Goal: Check status: Check status

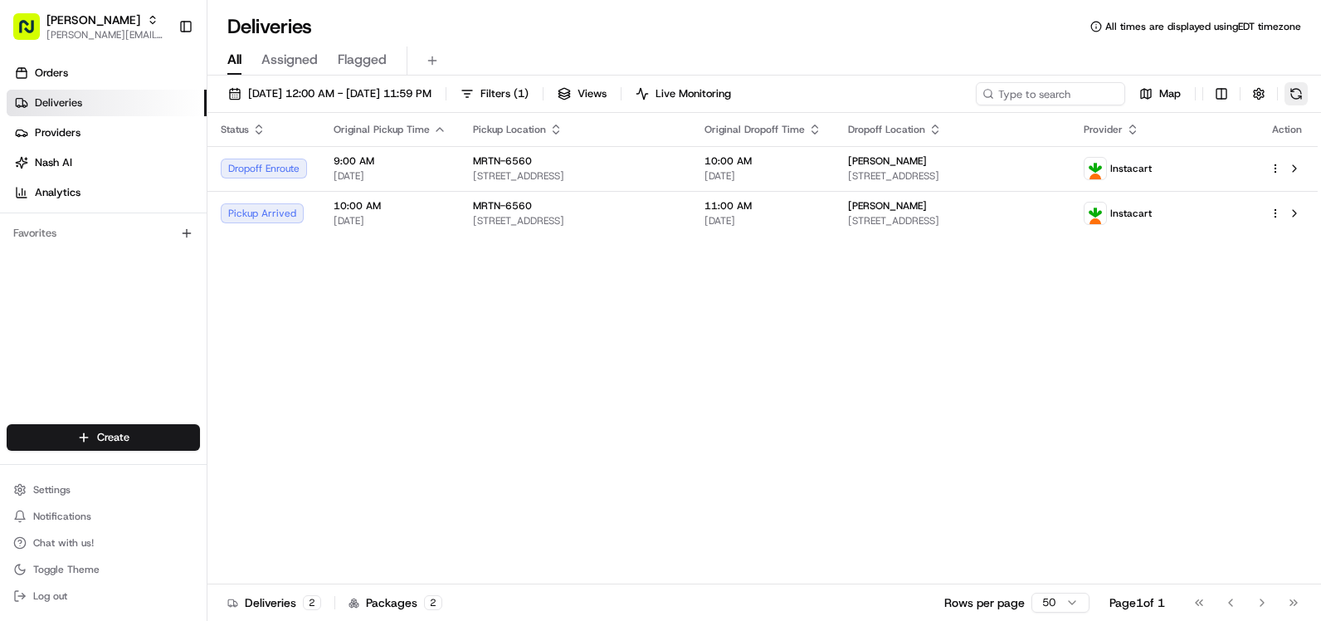
click at [1298, 96] on button at bounding box center [1296, 93] width 23 height 23
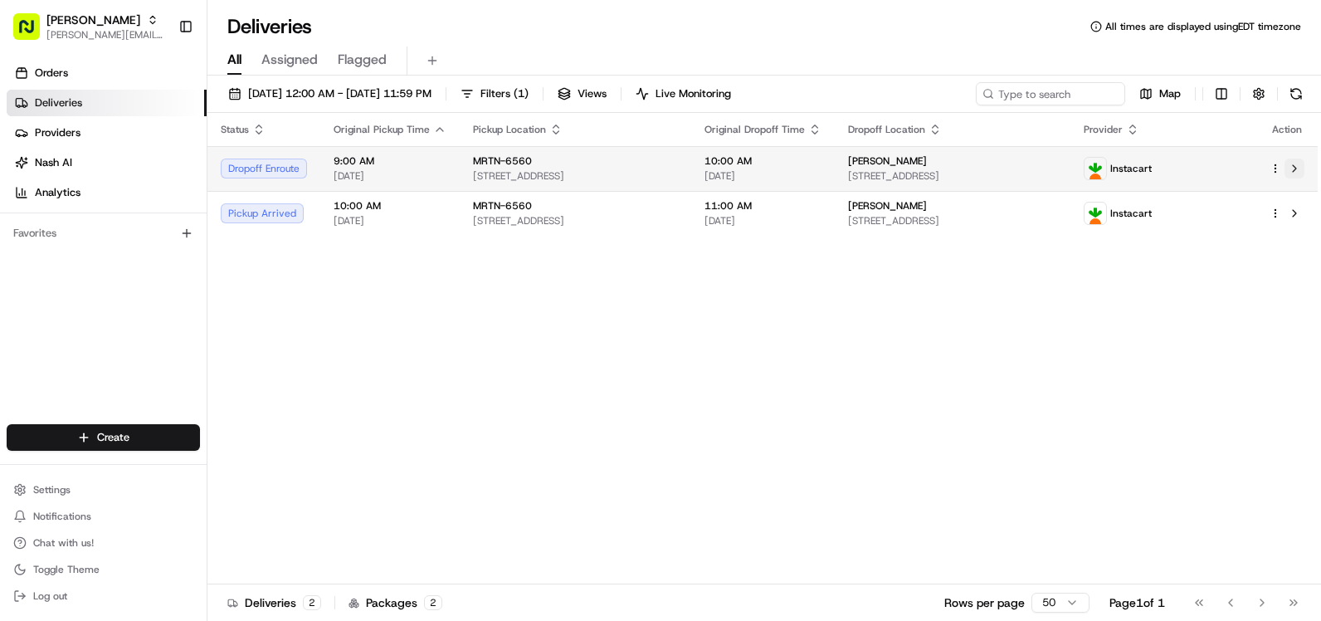
click at [1293, 166] on button at bounding box center [1295, 169] width 20 height 20
click at [808, 175] on span "08/15/2025" at bounding box center [763, 175] width 117 height 13
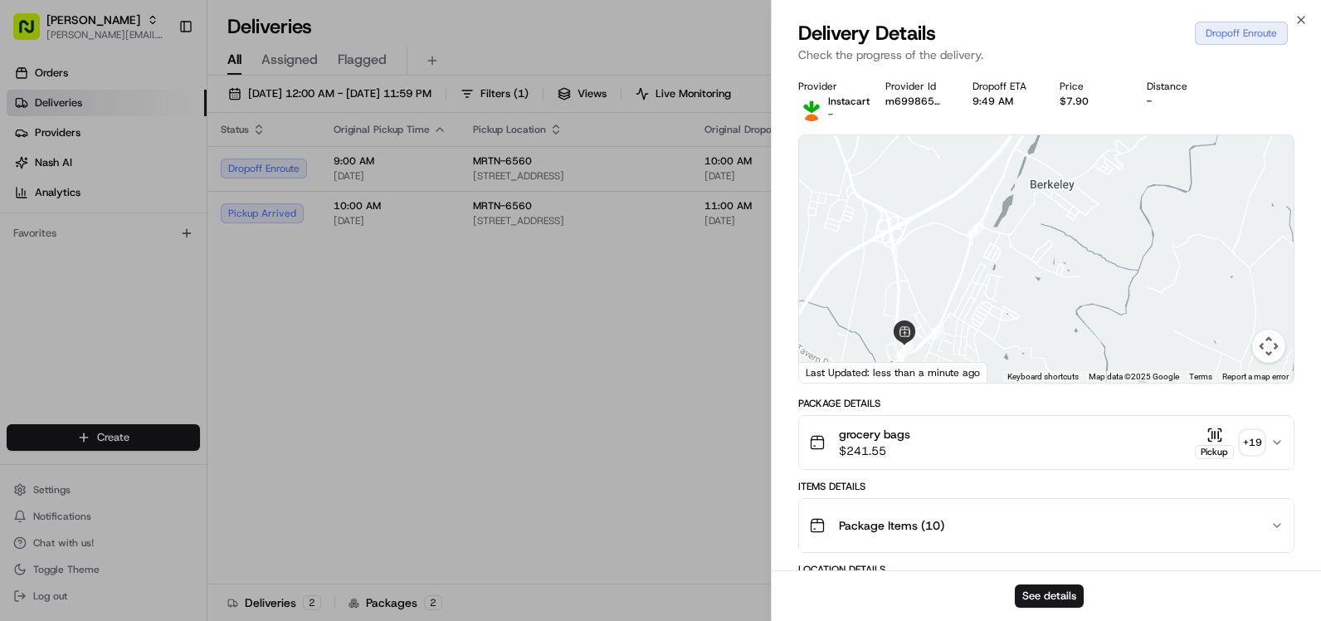
drag, startPoint x: 1080, startPoint y: 229, endPoint x: 1060, endPoint y: 272, distance: 47.9
click at [1061, 271] on div at bounding box center [1046, 258] width 495 height 247
click at [1056, 273] on div at bounding box center [1046, 258] width 495 height 247
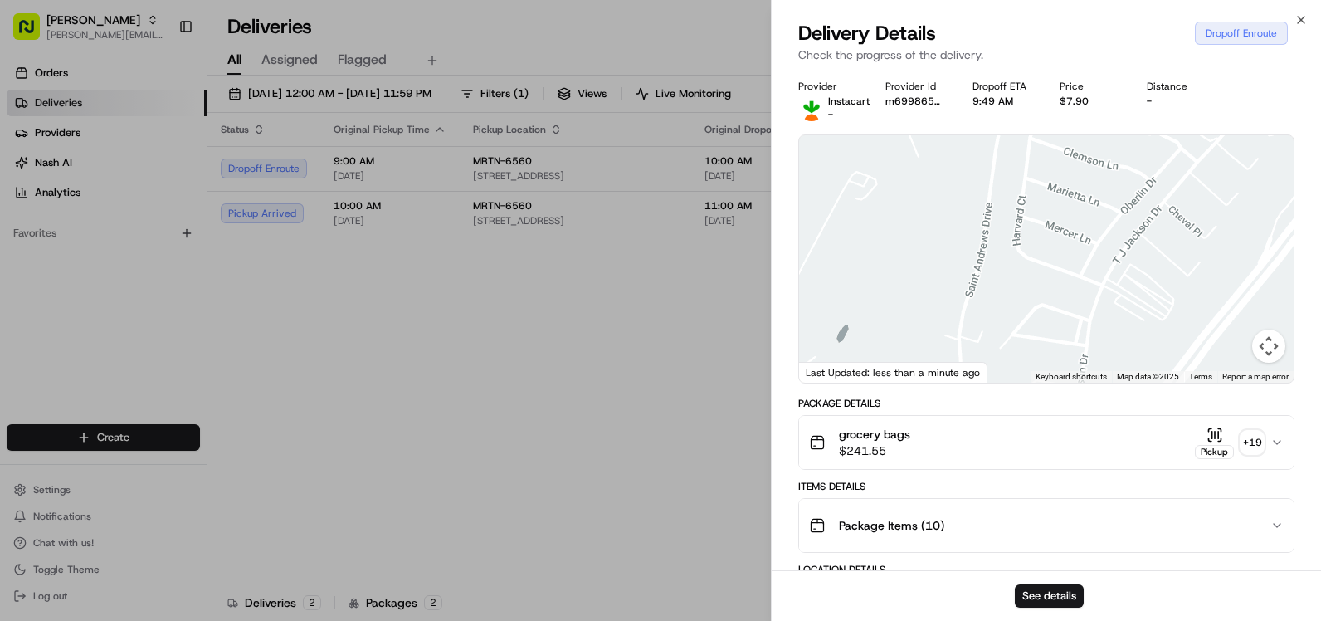
drag, startPoint x: 1077, startPoint y: 194, endPoint x: 1041, endPoint y: 262, distance: 76.8
click at [1042, 261] on div at bounding box center [1046, 258] width 495 height 247
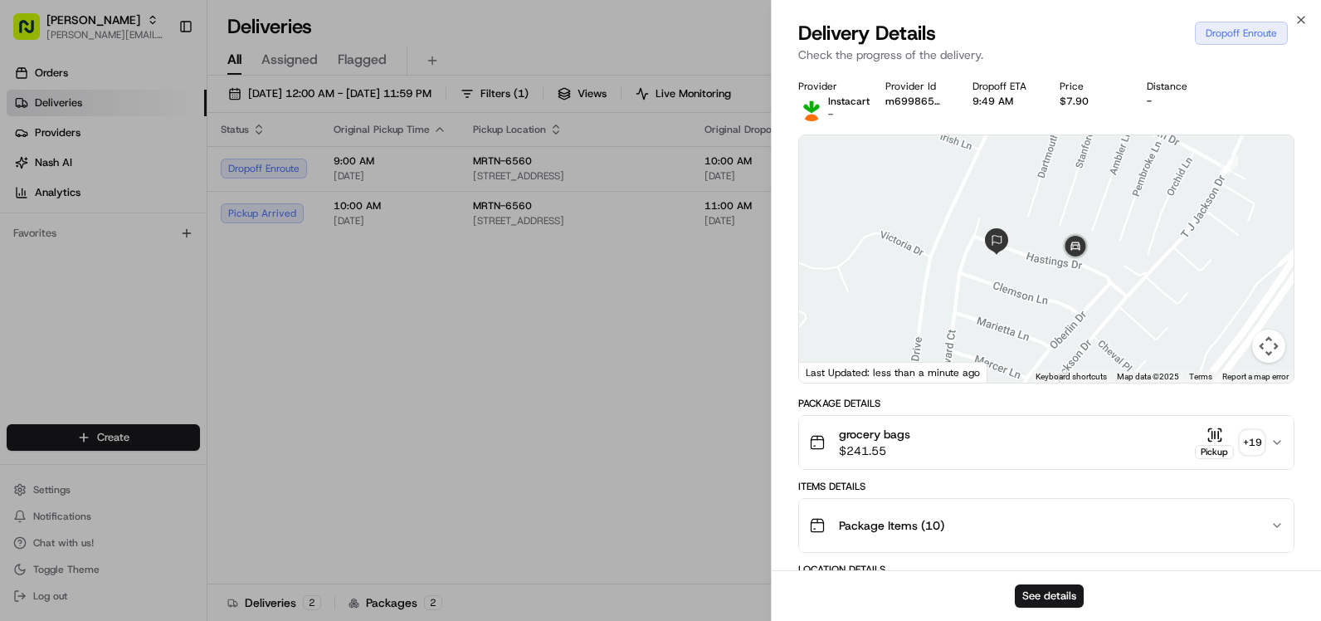
drag, startPoint x: 1102, startPoint y: 198, endPoint x: 1095, endPoint y: 239, distance: 41.3
click at [1095, 239] on div at bounding box center [1046, 258] width 495 height 247
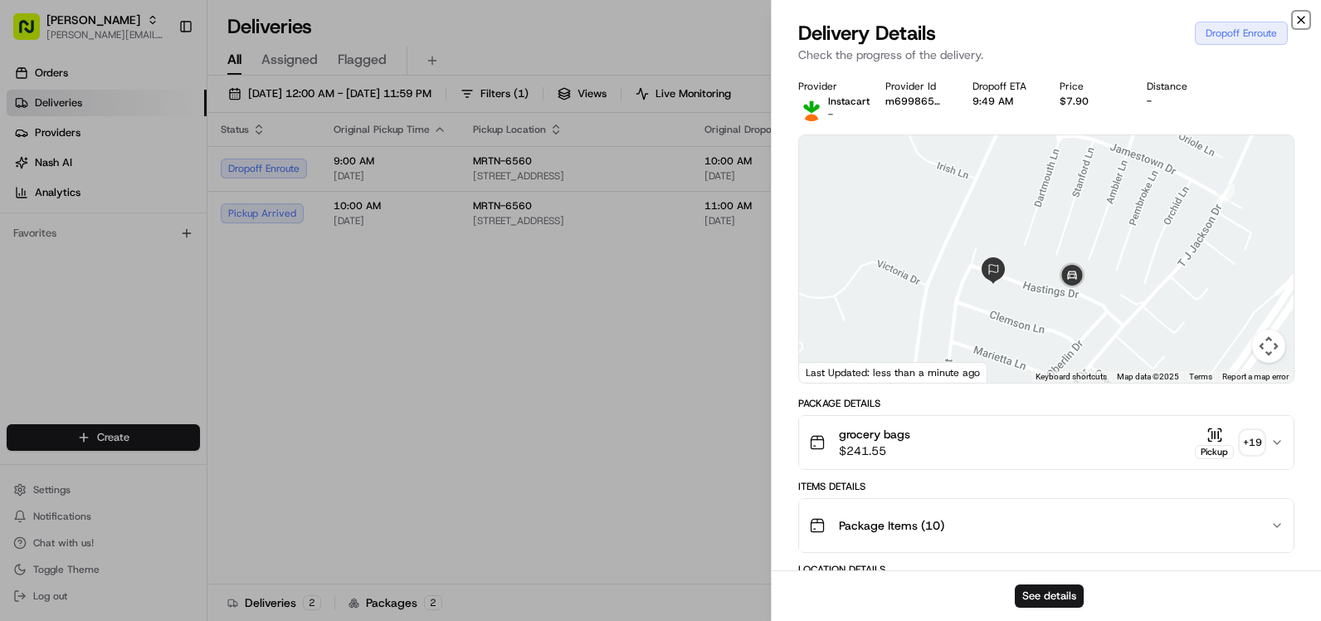
click at [1305, 24] on icon "button" at bounding box center [1301, 19] width 13 height 13
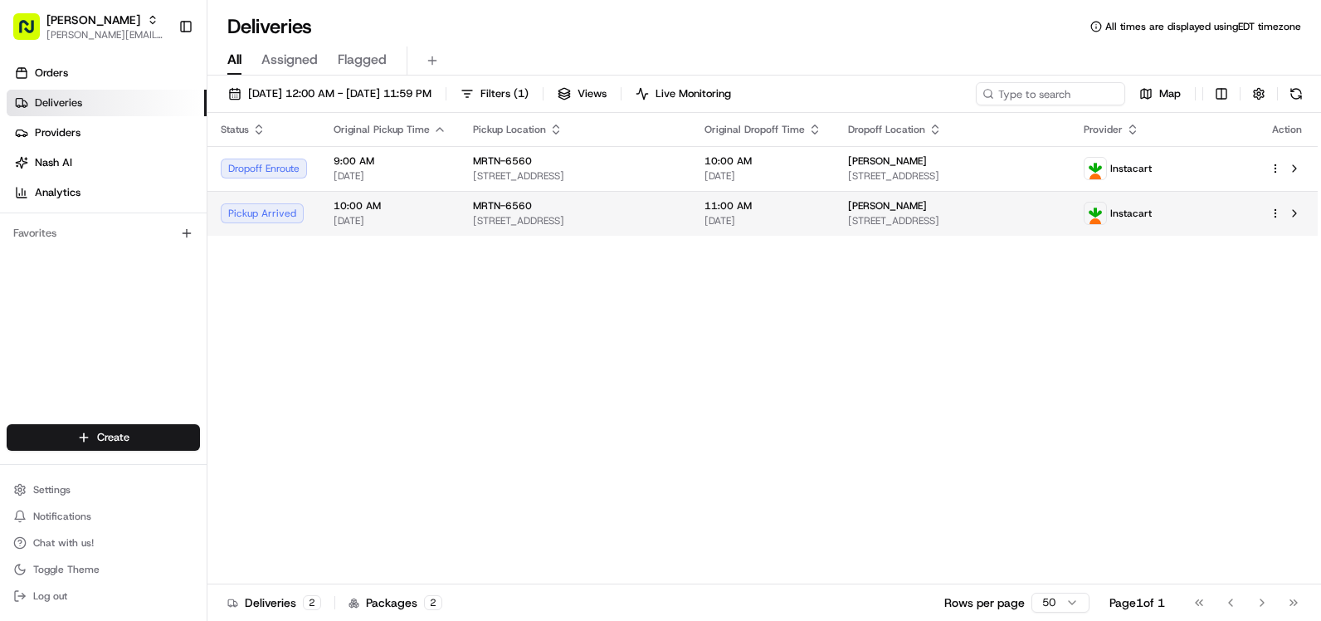
click at [822, 206] on span "11:00 AM" at bounding box center [763, 205] width 117 height 13
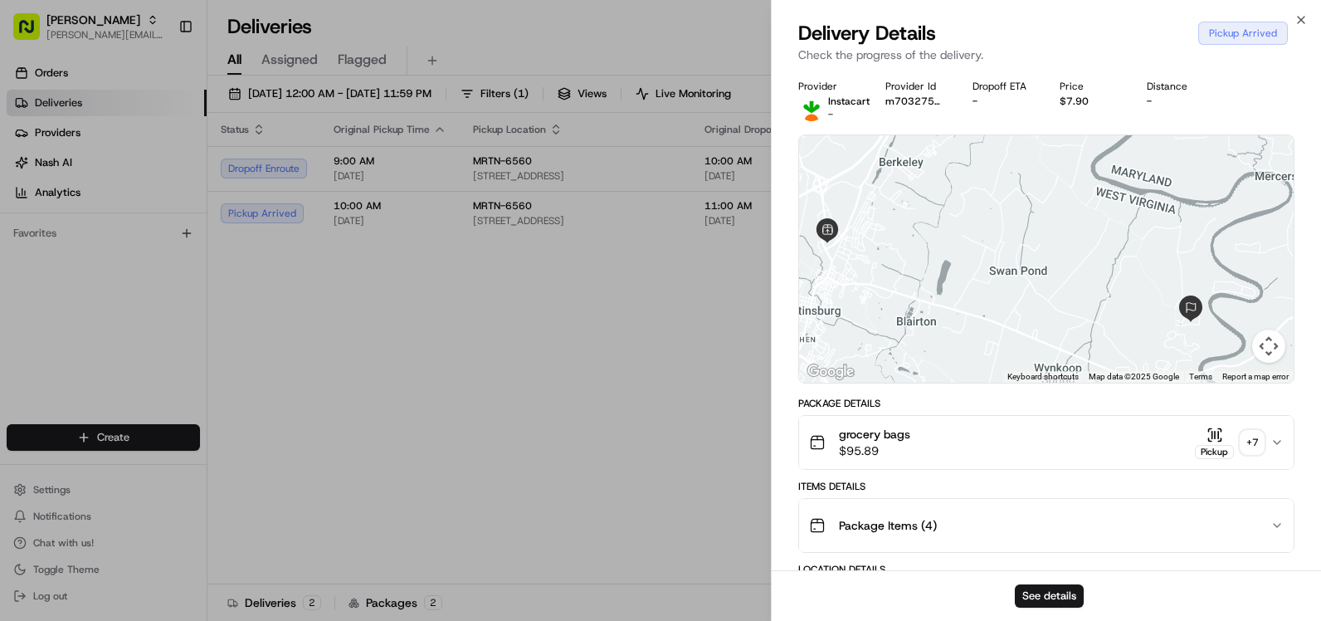
drag, startPoint x: 1266, startPoint y: 275, endPoint x: 1226, endPoint y: 300, distance: 47.0
click at [1226, 300] on div at bounding box center [1046, 258] width 495 height 247
click at [1296, 13] on icon "button" at bounding box center [1301, 19] width 13 height 13
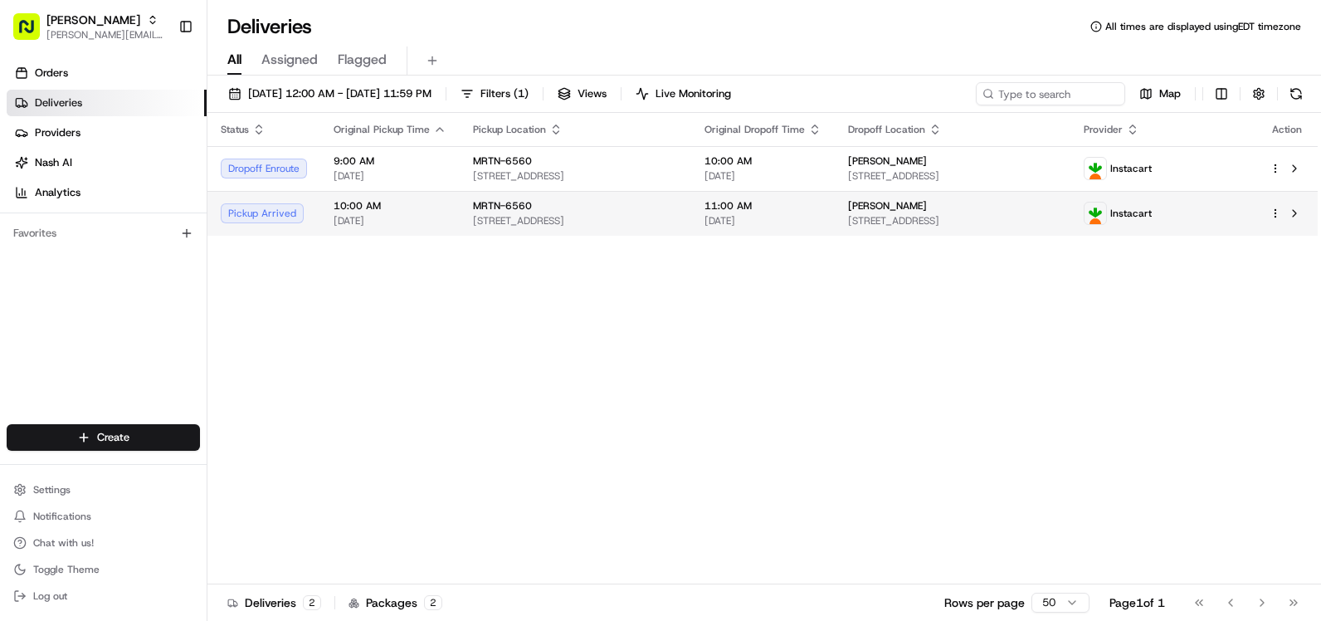
click at [821, 213] on div "11:00 AM 08/15/2025" at bounding box center [763, 213] width 117 height 28
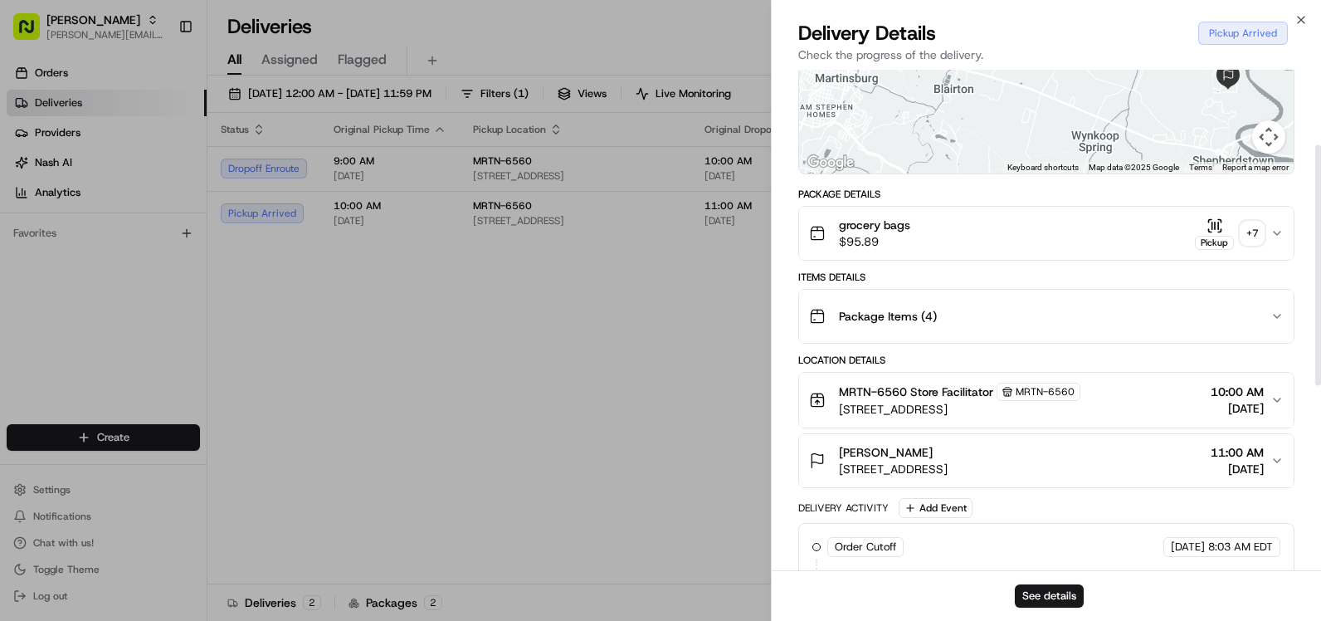
scroll to position [249, 0]
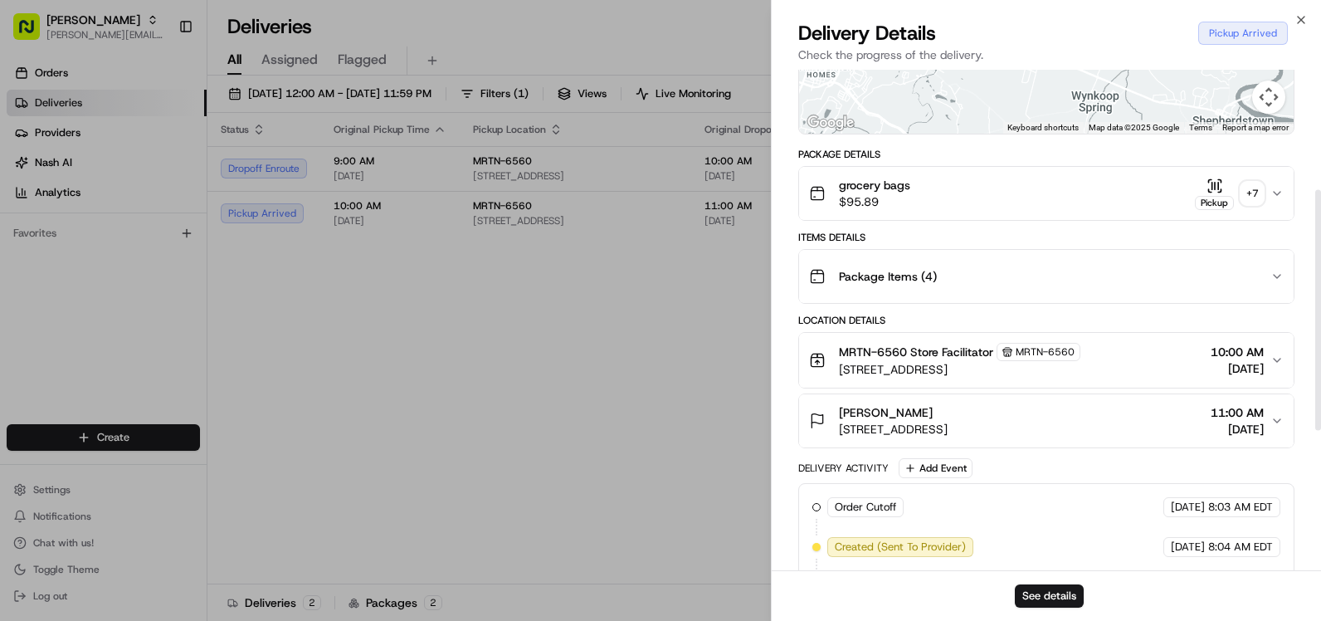
click at [1285, 271] on button "Package Items ( 4 )" at bounding box center [1046, 276] width 495 height 53
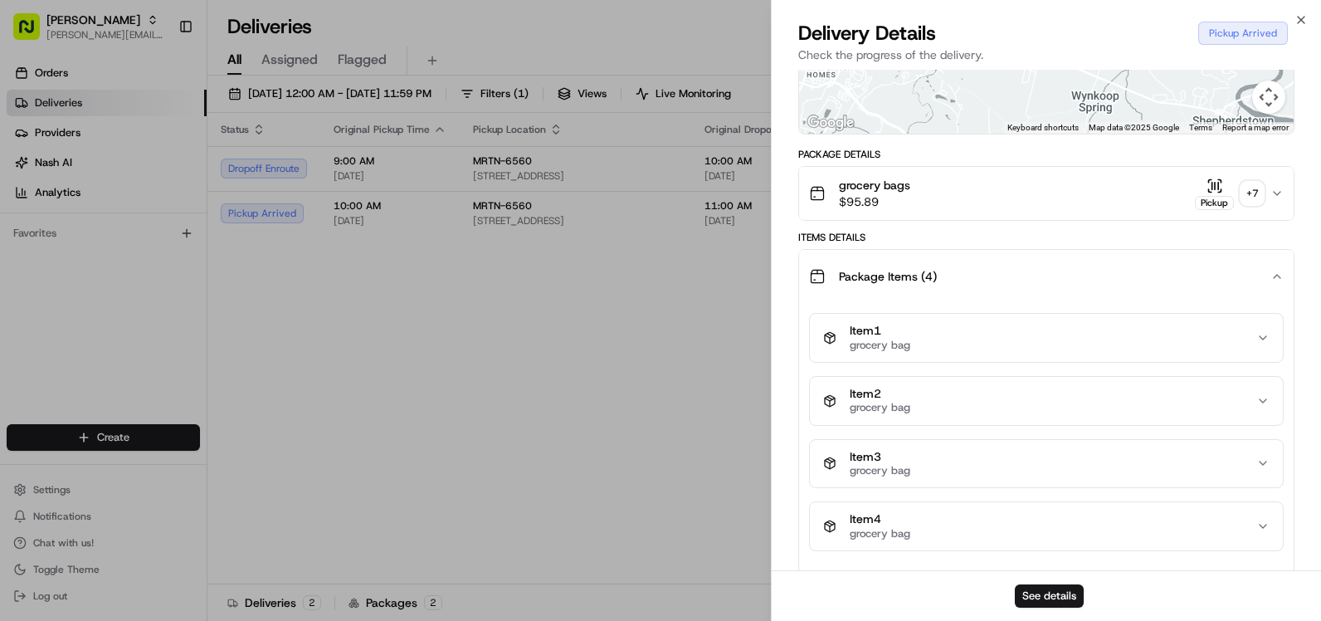
click at [1285, 271] on button "Package Items ( 4 )" at bounding box center [1046, 276] width 495 height 53
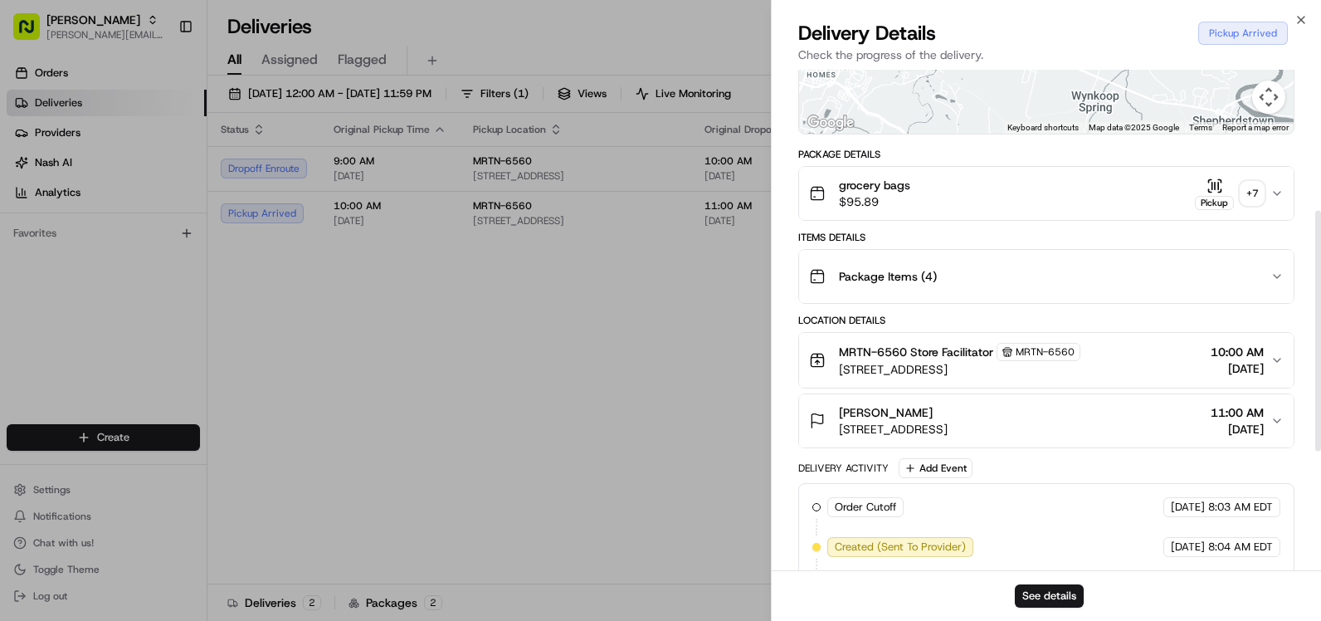
scroll to position [332, 0]
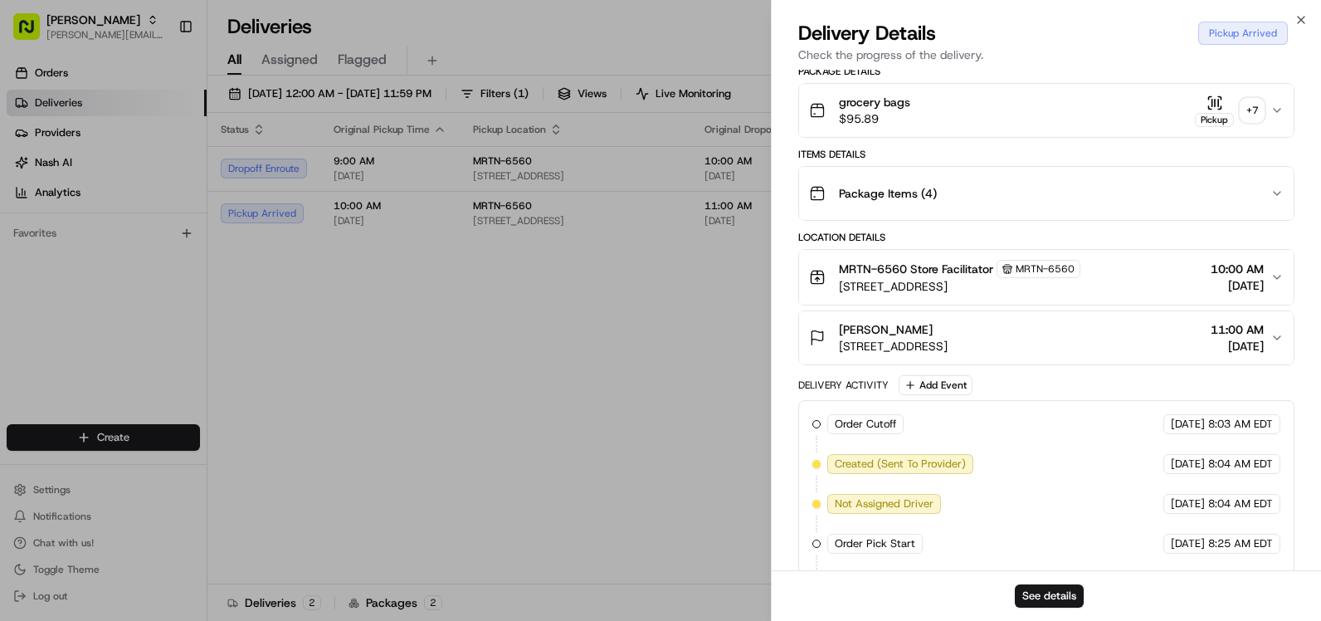
click at [1284, 112] on button "grocery bags $95.89 Pickup + 7" at bounding box center [1046, 110] width 495 height 53
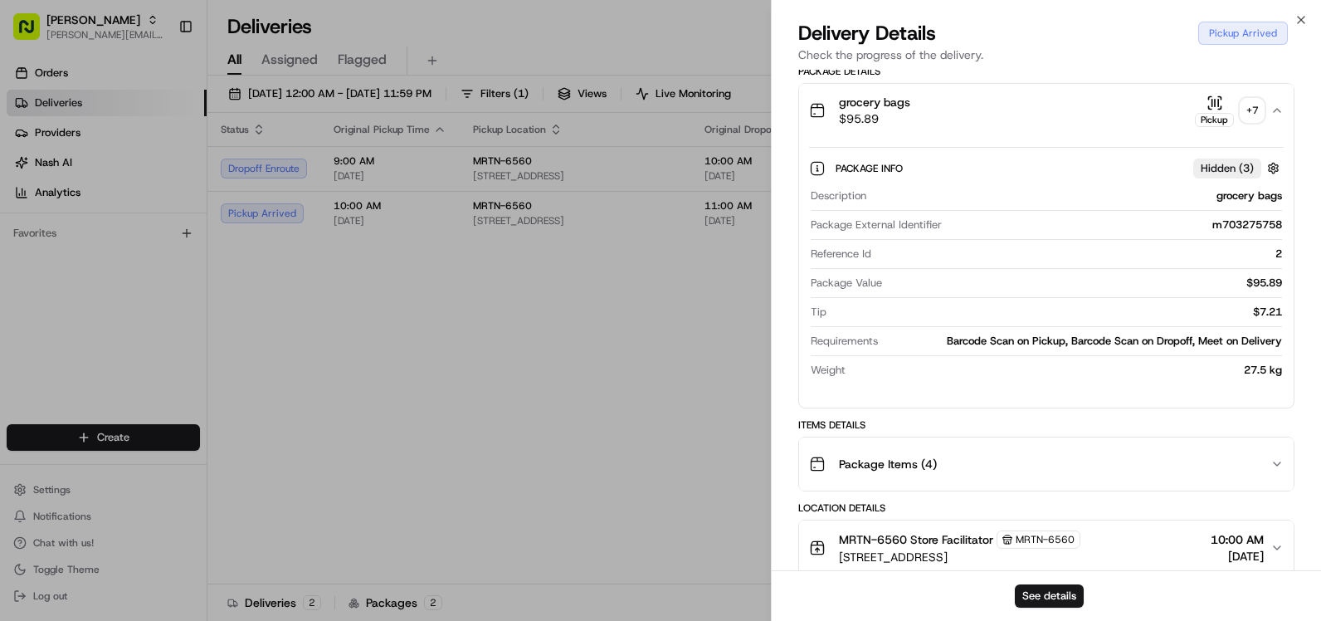
click at [1284, 112] on button "grocery bags $95.89 Pickup + 7" at bounding box center [1046, 110] width 495 height 53
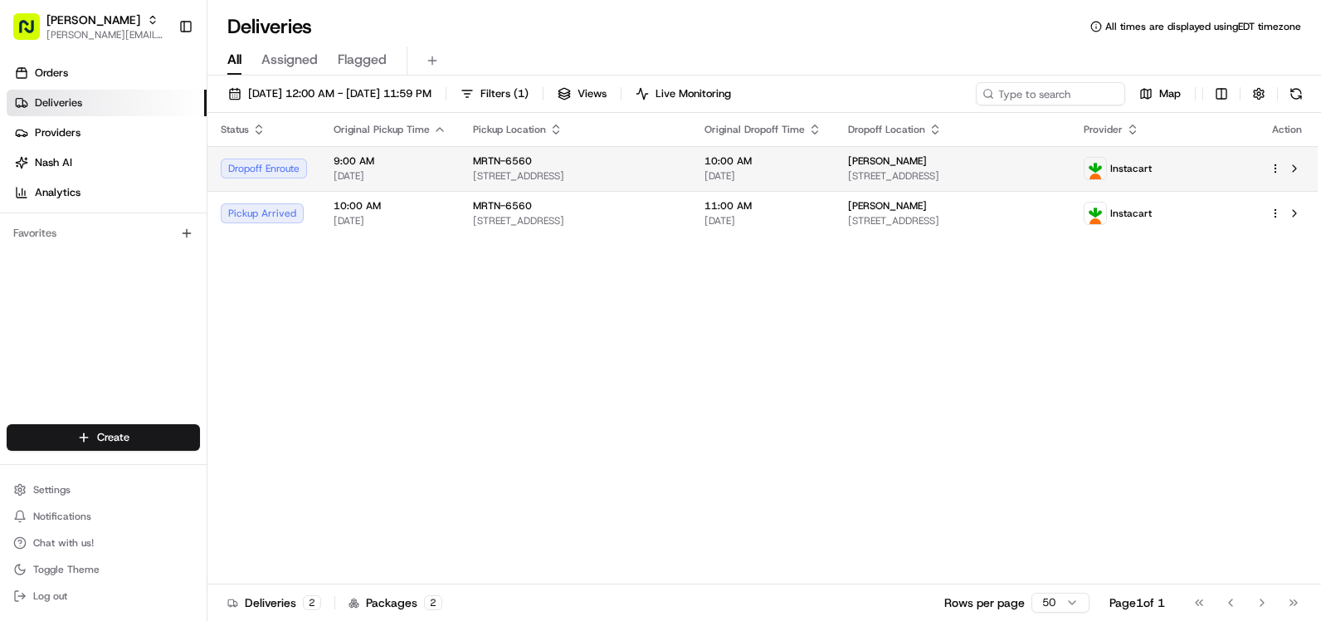
click at [927, 166] on span "Tereasa Swyschtch Prieto" at bounding box center [887, 160] width 79 height 13
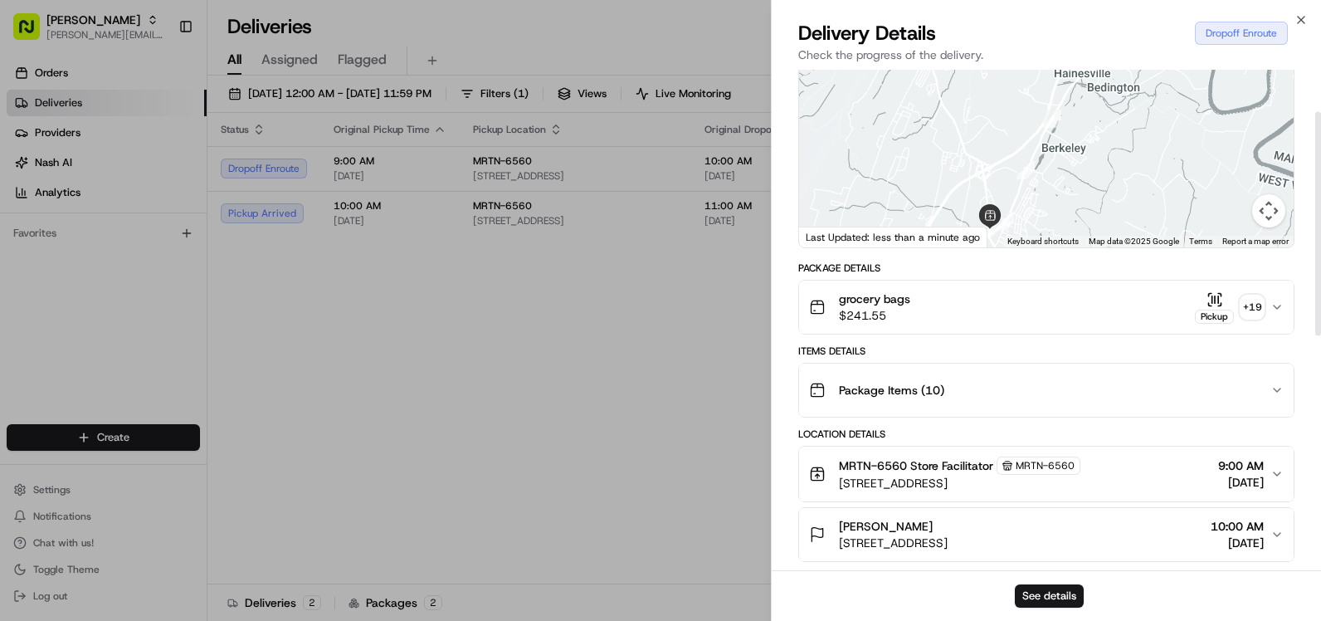
scroll to position [166, 0]
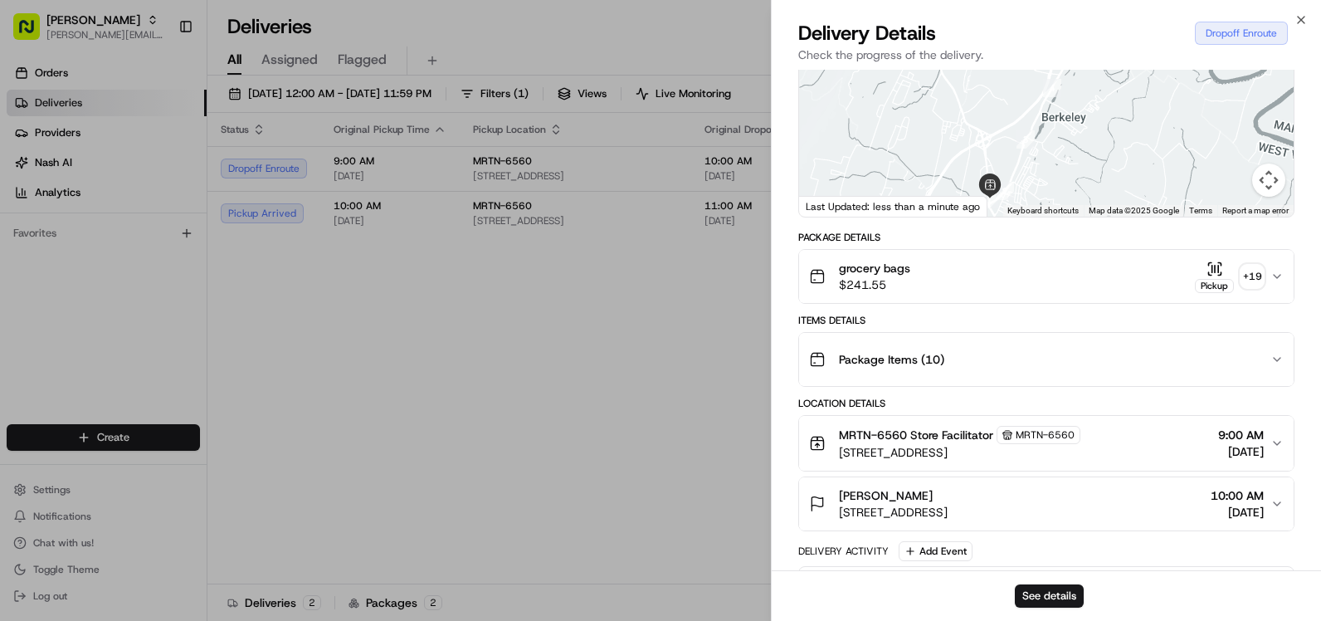
click at [1276, 271] on icon "button" at bounding box center [1277, 276] width 13 height 13
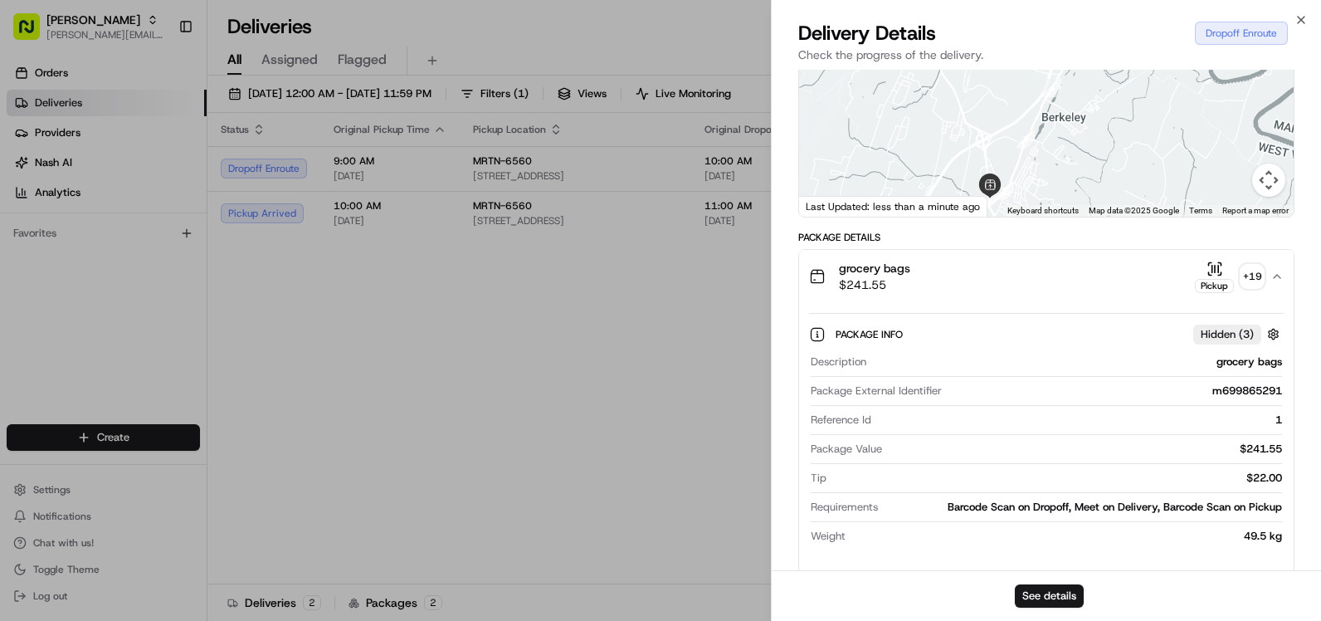
click at [1276, 271] on icon "button" at bounding box center [1277, 276] width 13 height 13
